Goal: Navigation & Orientation: Go to known website

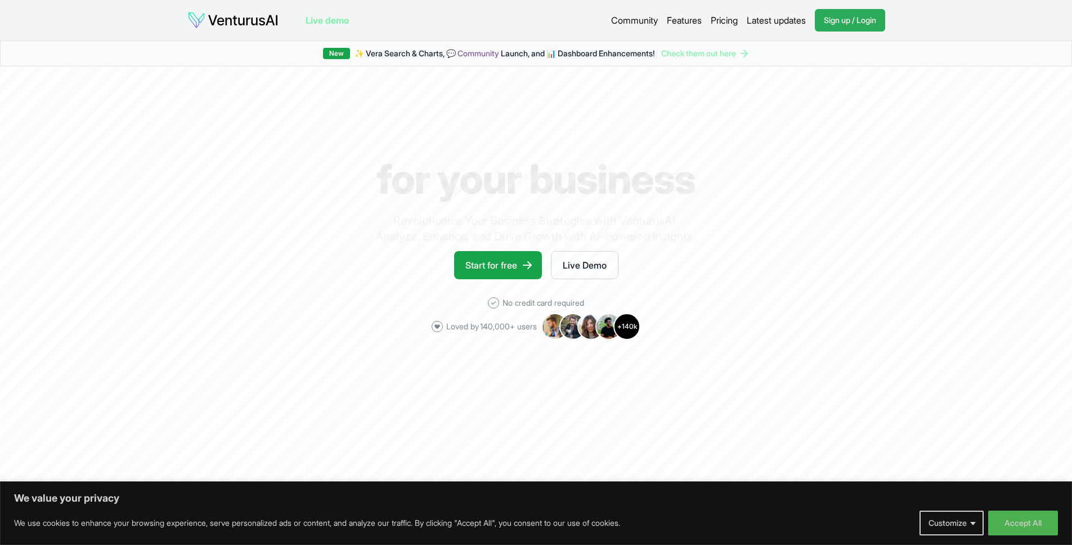
click at [834, 22] on span "Sign up / Login" at bounding box center [850, 20] width 52 height 11
click at [837, 25] on span "Sign up / Login" at bounding box center [850, 20] width 52 height 11
click at [504, 270] on link "Start for free" at bounding box center [498, 265] width 88 height 28
click at [1010, 528] on button "Accept All" at bounding box center [1023, 523] width 70 height 25
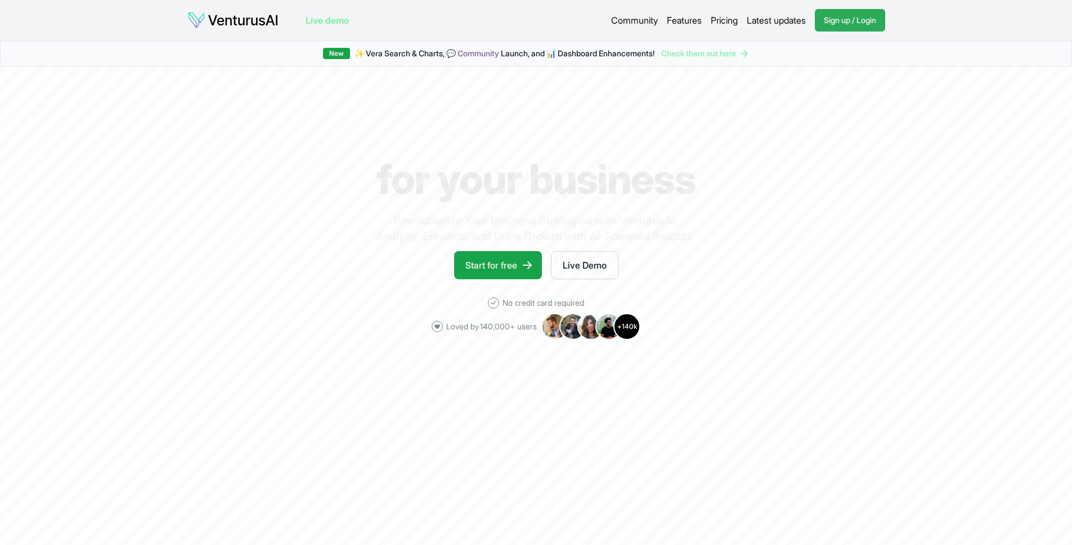
click at [848, 23] on span "Sign up / Login" at bounding box center [850, 20] width 52 height 11
click at [574, 270] on link "Live Demo" at bounding box center [585, 265] width 68 height 28
click at [465, 262] on link "Start for free" at bounding box center [498, 265] width 88 height 28
click at [340, 19] on link "Live demo" at bounding box center [327, 21] width 43 height 14
click at [343, 60] on div "New ✨ [PERSON_NAME] Search & Charts, 💬 Community Launch, and 📊 Dashboard Enhanc…" at bounding box center [536, 54] width 1072 height 26
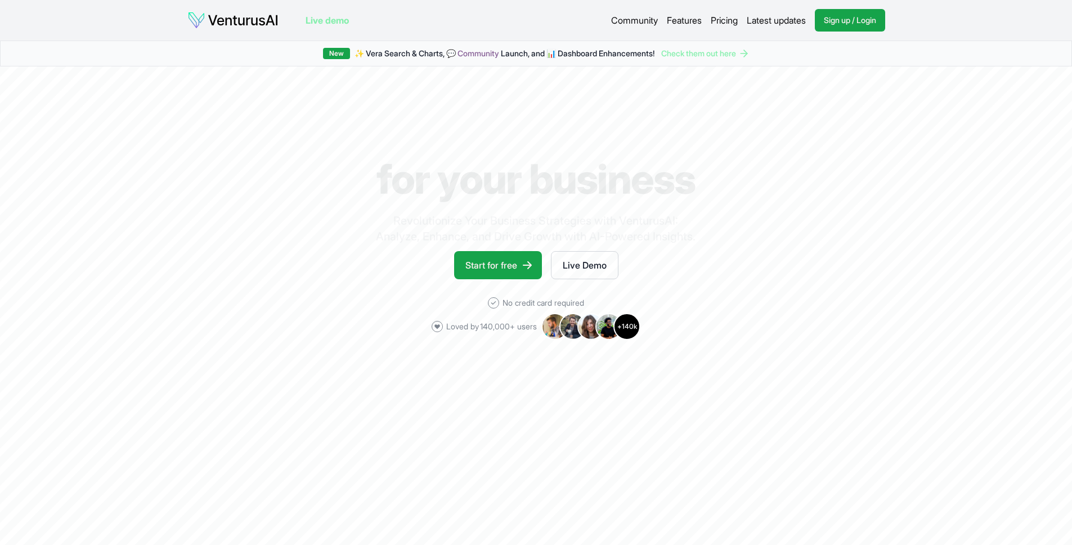
drag, startPoint x: 646, startPoint y: 46, endPoint x: 652, endPoint y: 39, distance: 8.8
click at [646, 46] on div "New ✨ [PERSON_NAME] Search & Charts, 💬 Community Launch, and 📊 Dashboard Enhanc…" at bounding box center [536, 54] width 1072 height 26
click at [828, 28] on link "Sign up / Login Login" at bounding box center [850, 20] width 70 height 23
